Goal: Understand process/instructions

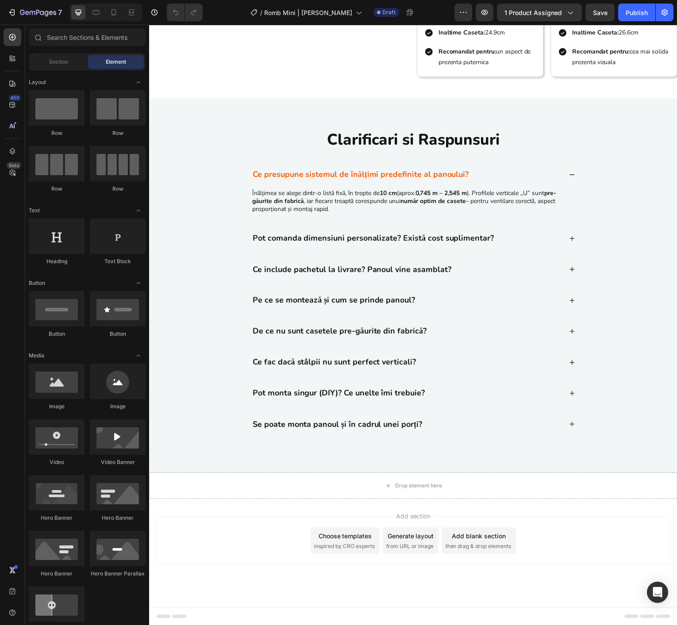
scroll to position [1694, 0]
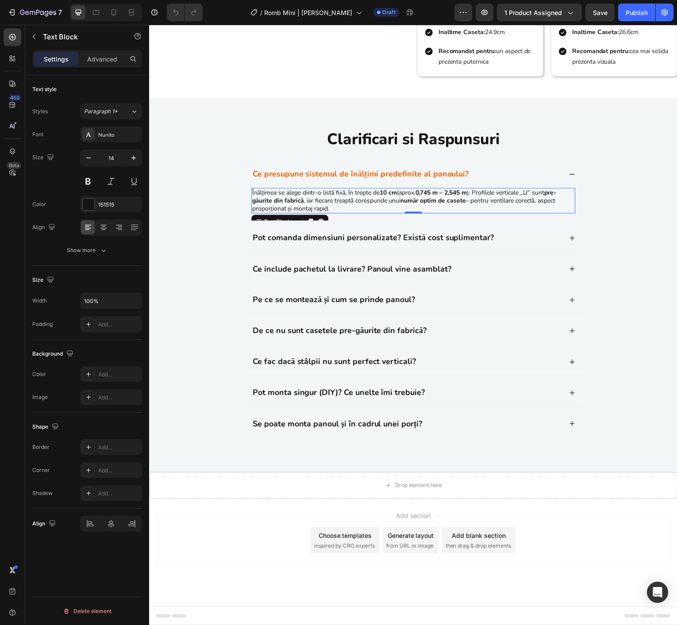
click at [479, 208] on p "Înălțimea se alege dintr-o listă fixă, în trepte [DATE] cm (aprox. 0,745 m – 2,…" at bounding box center [414, 202] width 324 height 24
click at [482, 199] on p "Înălțimea se alege dintr-o listă fixă, în trepte [DATE] cm (aprox. 0,745 m – 2,…" at bounding box center [414, 202] width 324 height 24
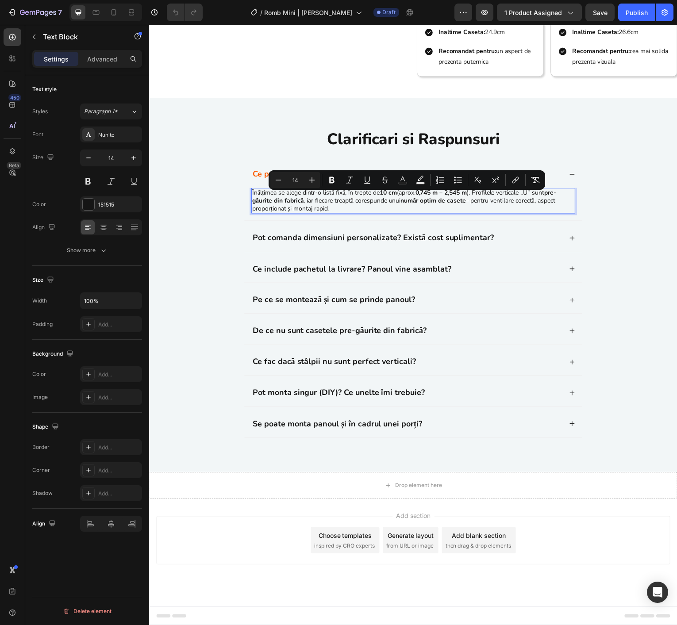
drag, startPoint x: 479, startPoint y: 199, endPoint x: 484, endPoint y: 214, distance: 15.9
click at [484, 214] on p "Înălțimea se alege dintr-o listă fixă, în trepte [DATE] cm (aprox. 0,745 m – 2,…" at bounding box center [414, 202] width 324 height 24
copy p "Profilele verticale „U” sunt pre-găurite din fabrică , iar fiecare treaptă core…"
